Goal: Task Accomplishment & Management: Manage account settings

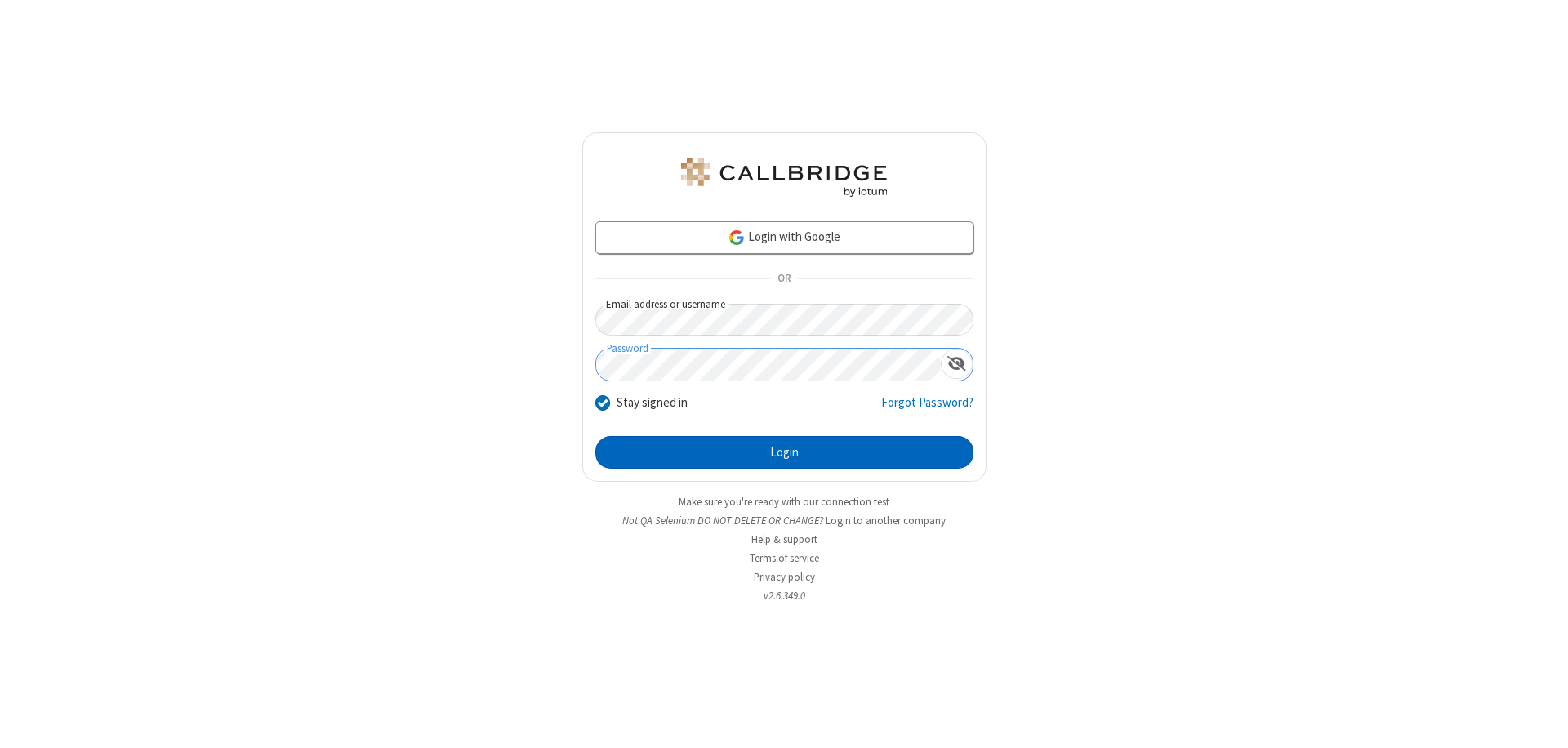
click at [784, 453] on button "Login" at bounding box center [784, 453] width 378 height 33
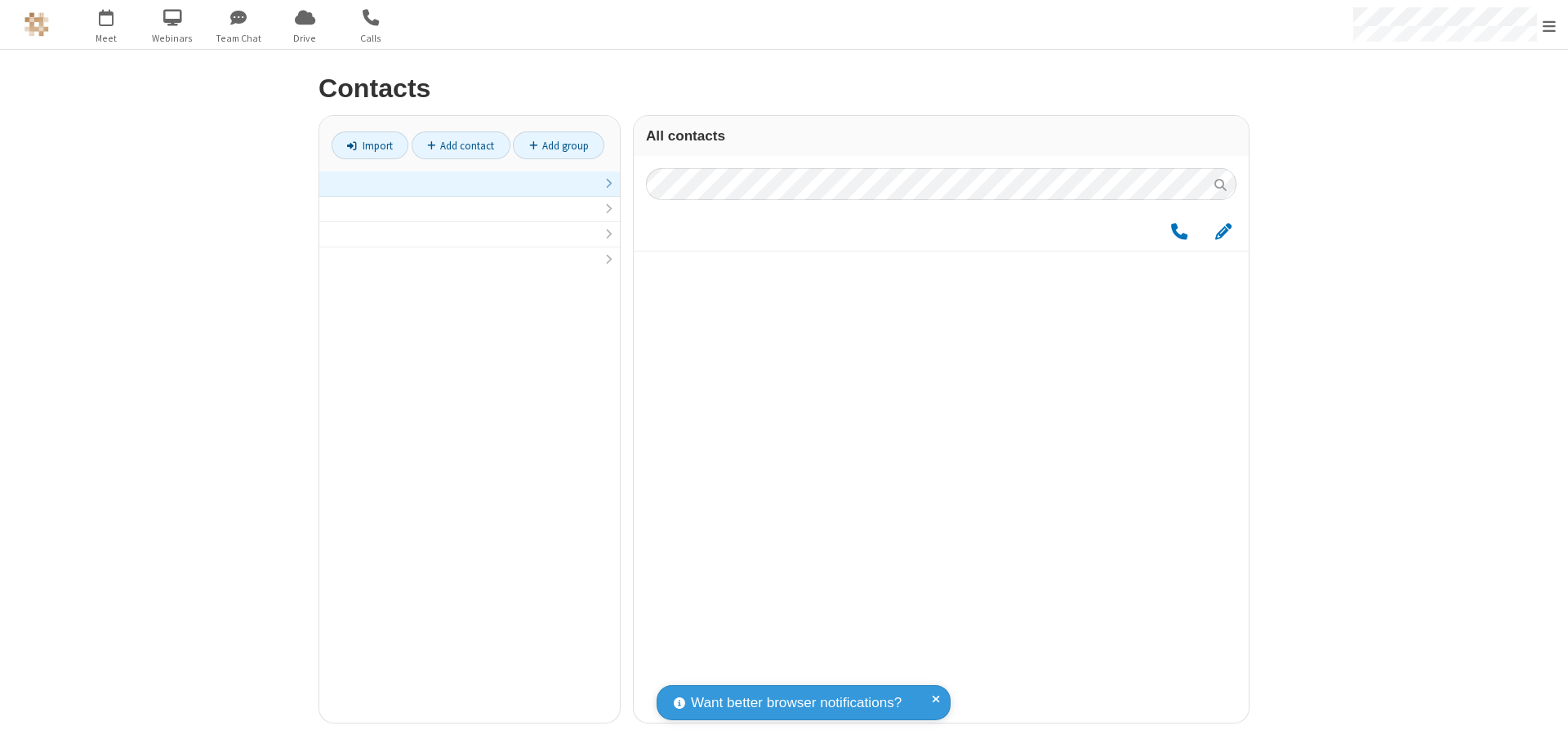
click at [469, 193] on link at bounding box center [469, 184] width 301 height 26
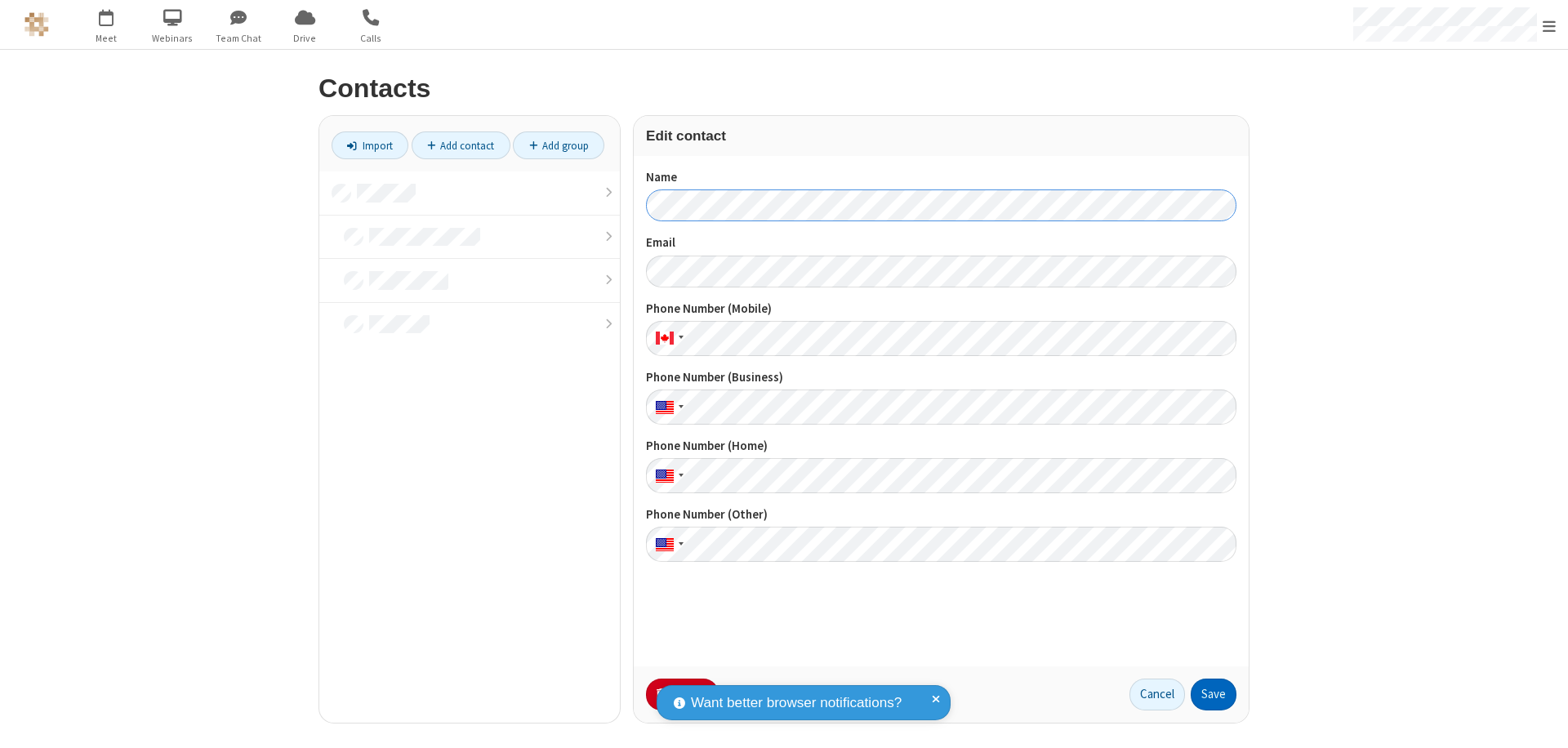
click at [1213, 695] on button "Save" at bounding box center [1213, 695] width 46 height 33
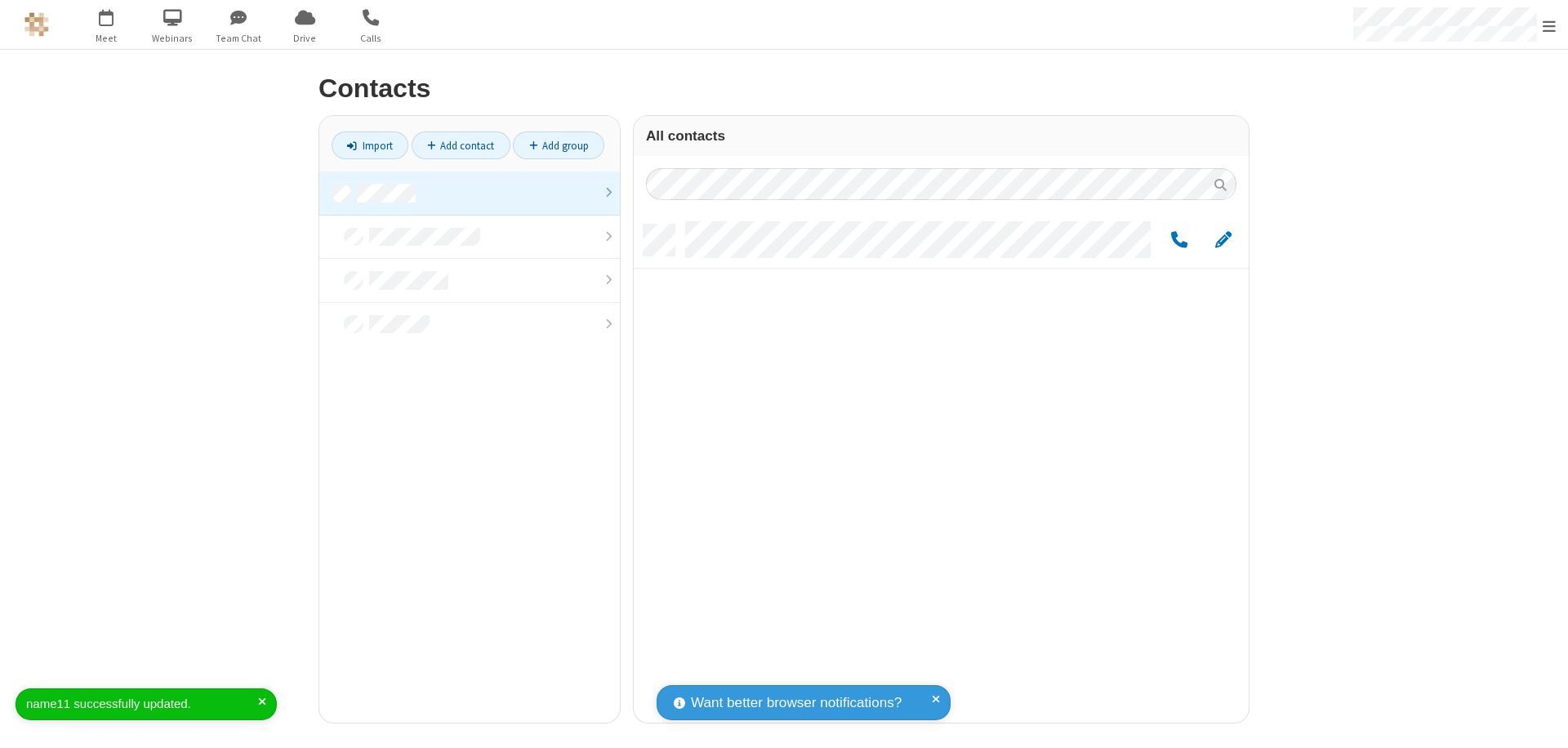
scroll to position [499, 602]
